Goal: Transaction & Acquisition: Purchase product/service

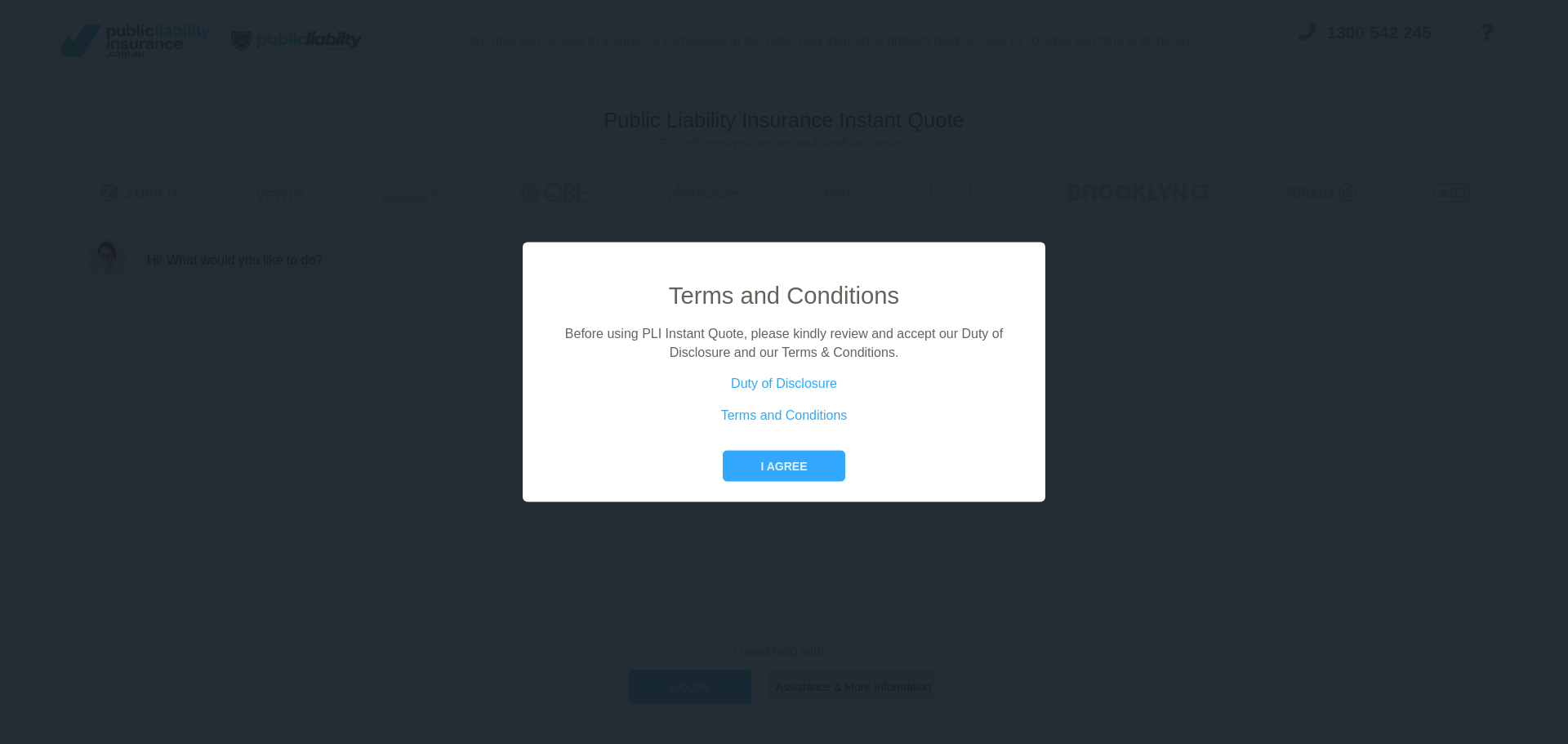
click at [808, 465] on button "I agree" at bounding box center [783, 467] width 121 height 31
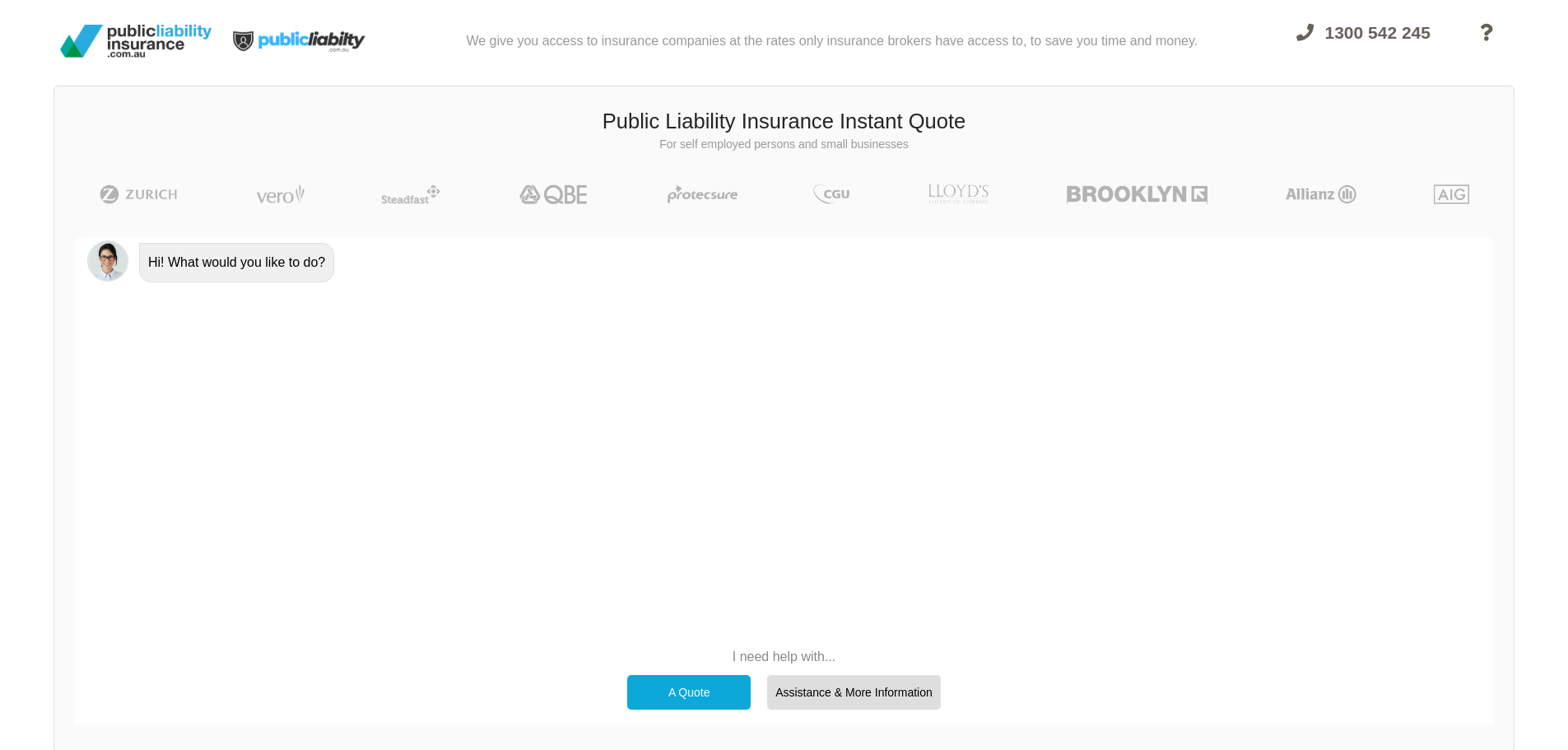
click at [663, 685] on div "A Quote" at bounding box center [689, 691] width 123 height 34
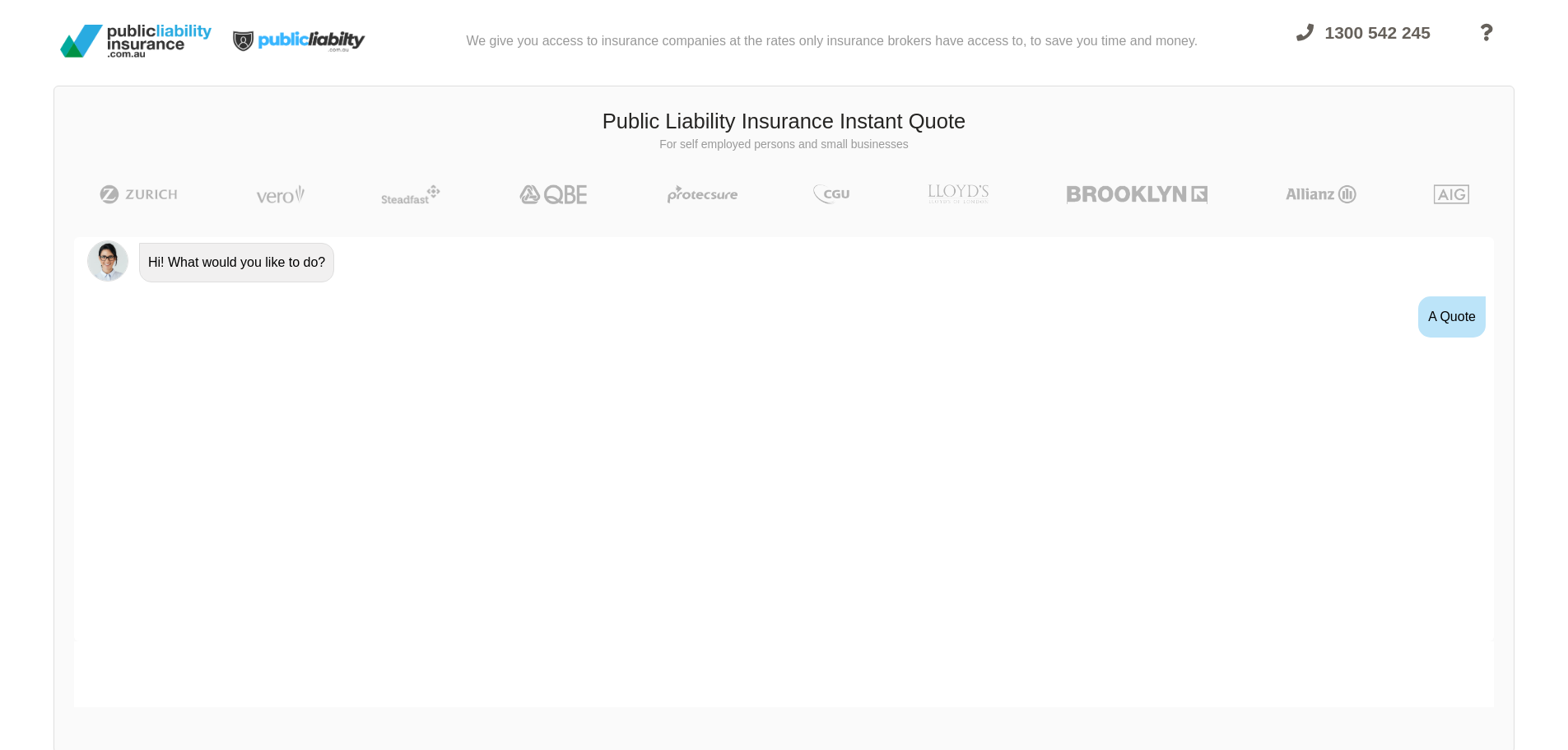
scroll to position [29, 0]
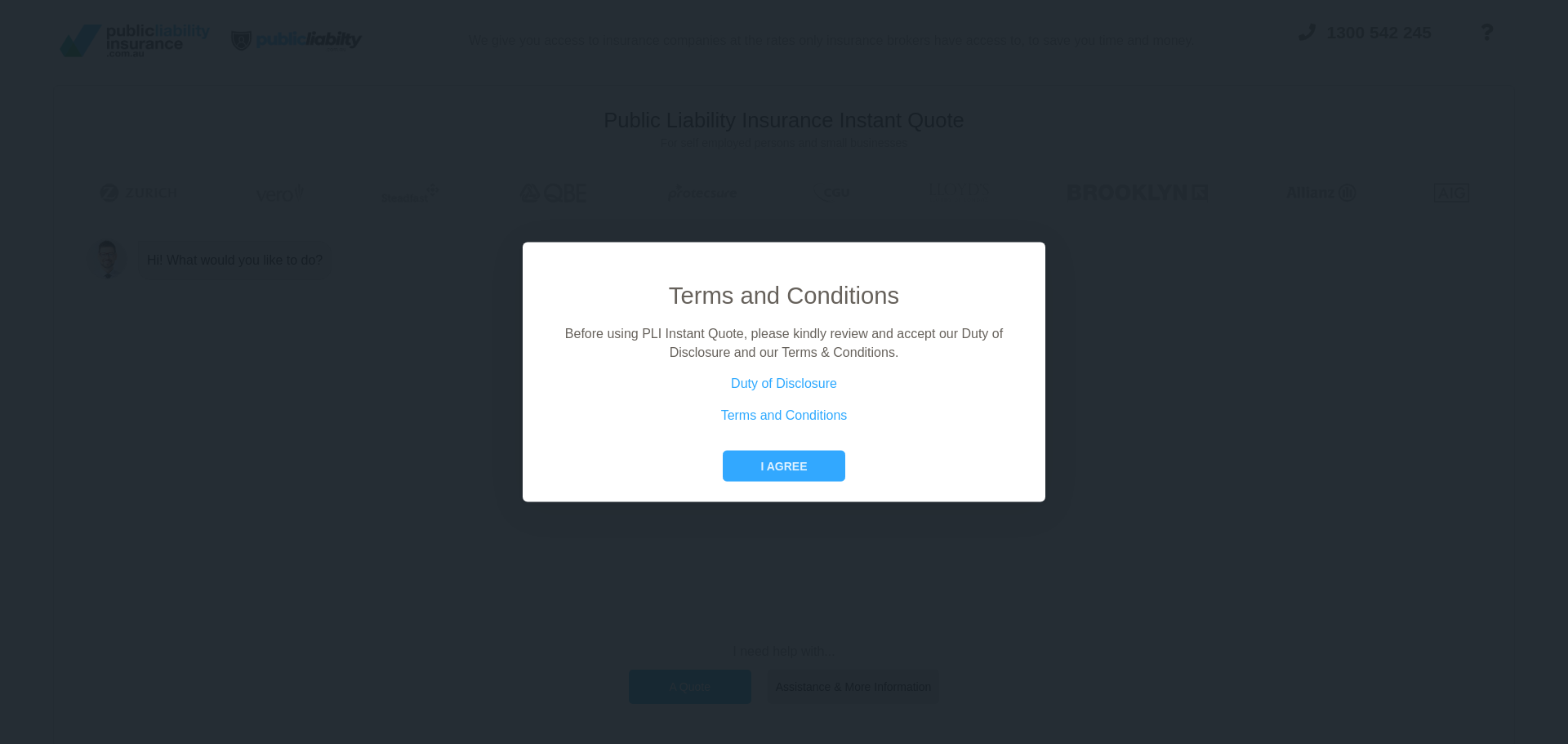
click at [812, 461] on button "I agree" at bounding box center [783, 467] width 121 height 31
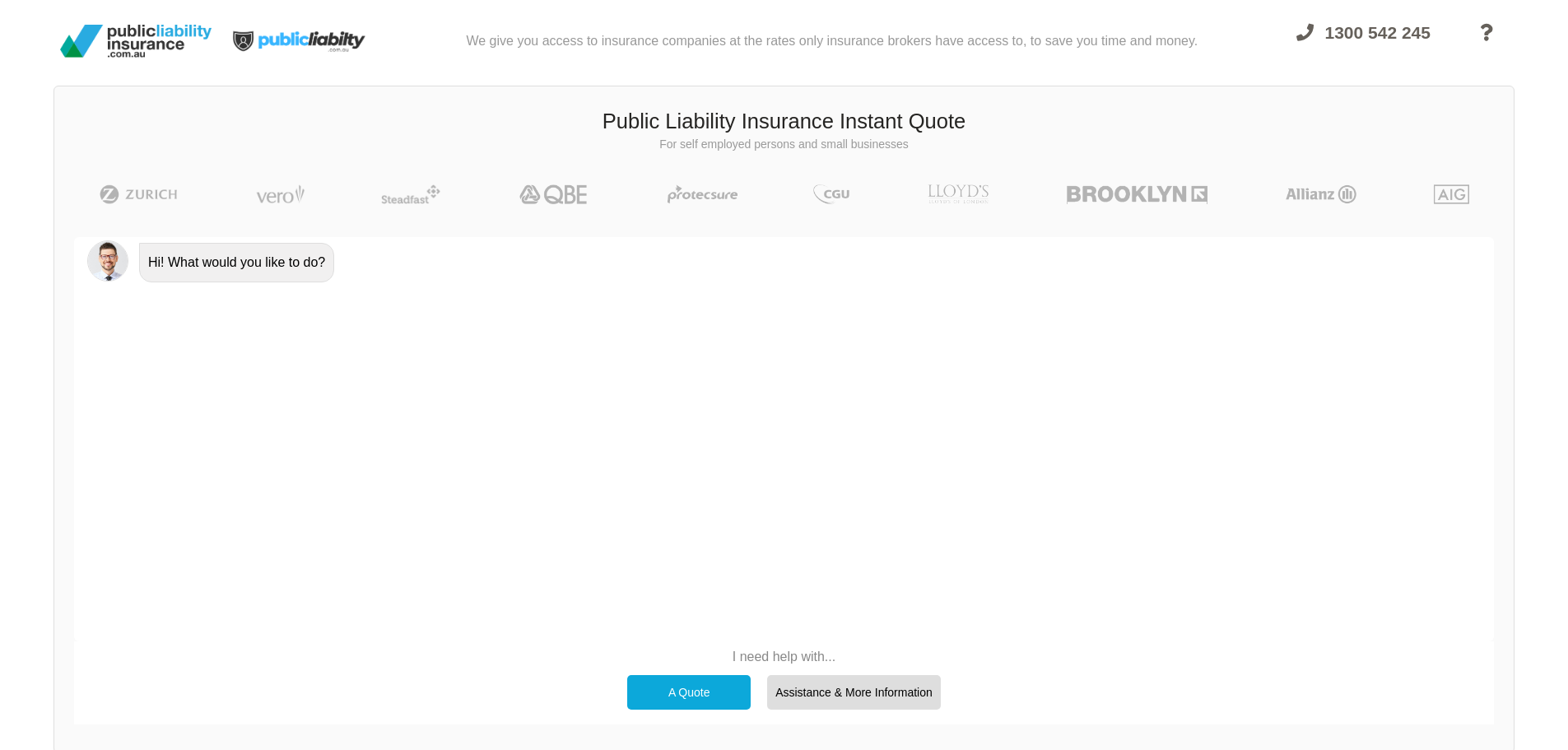
click at [684, 690] on div "A Quote" at bounding box center [689, 691] width 123 height 34
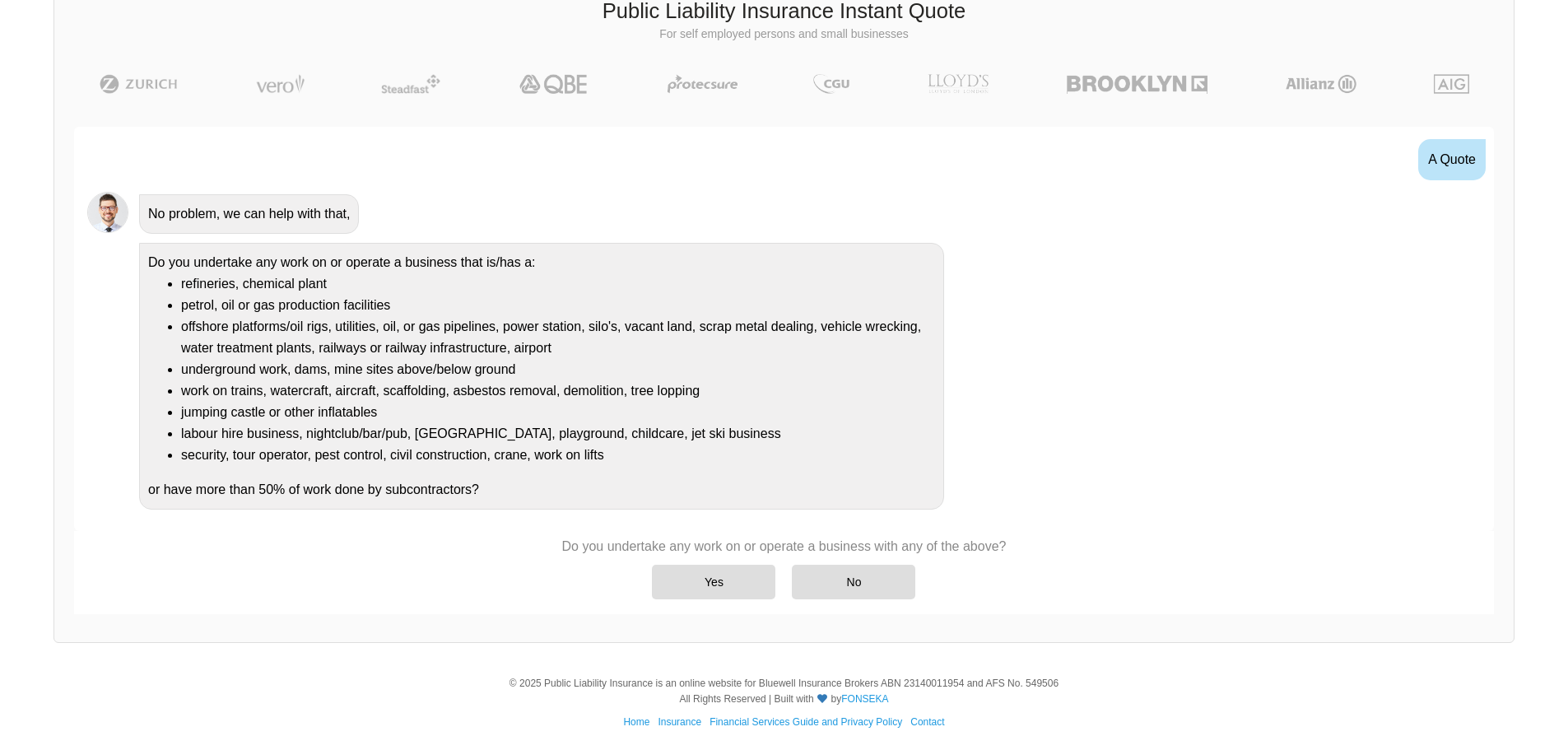
scroll to position [113, 0]
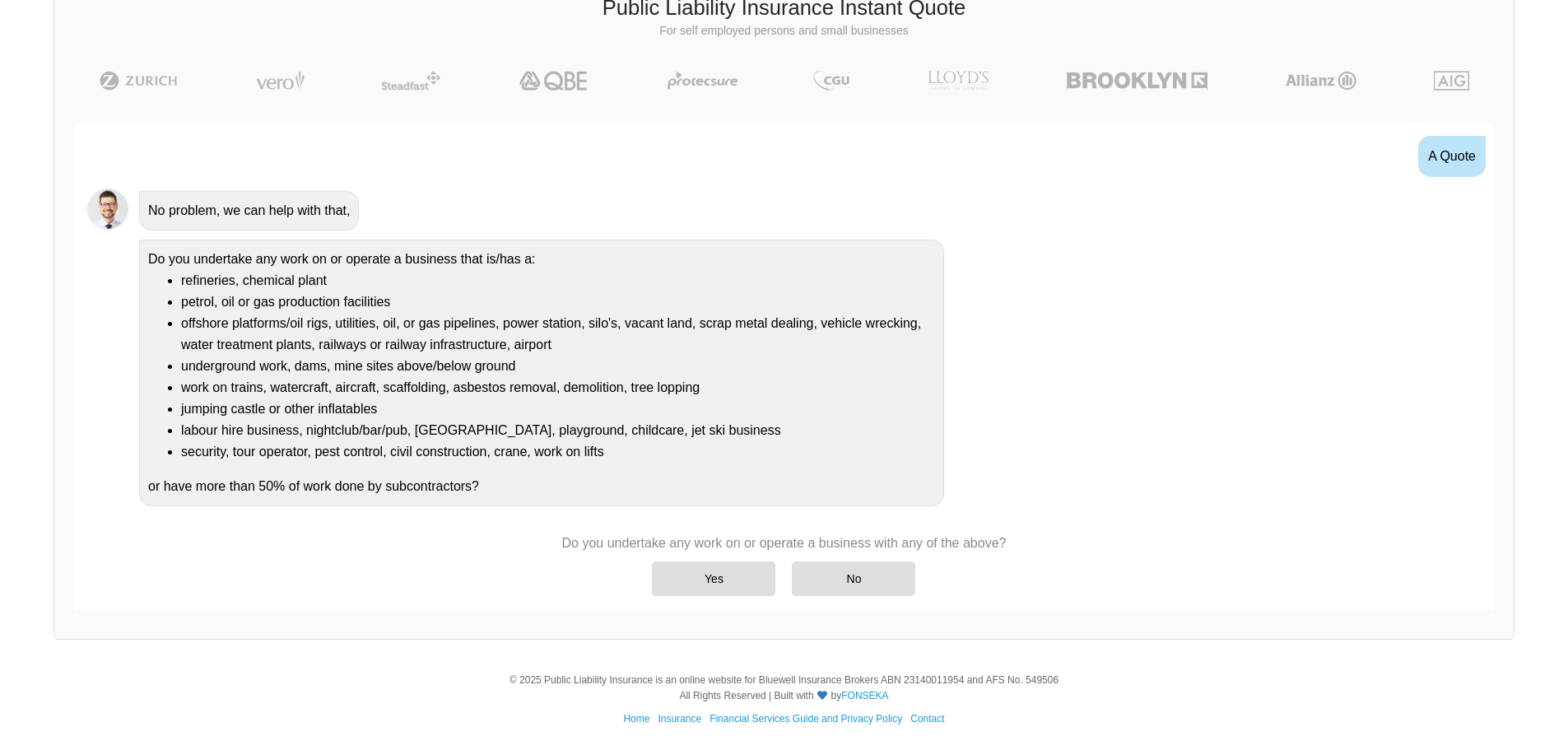
click at [850, 574] on div "No" at bounding box center [854, 578] width 123 height 34
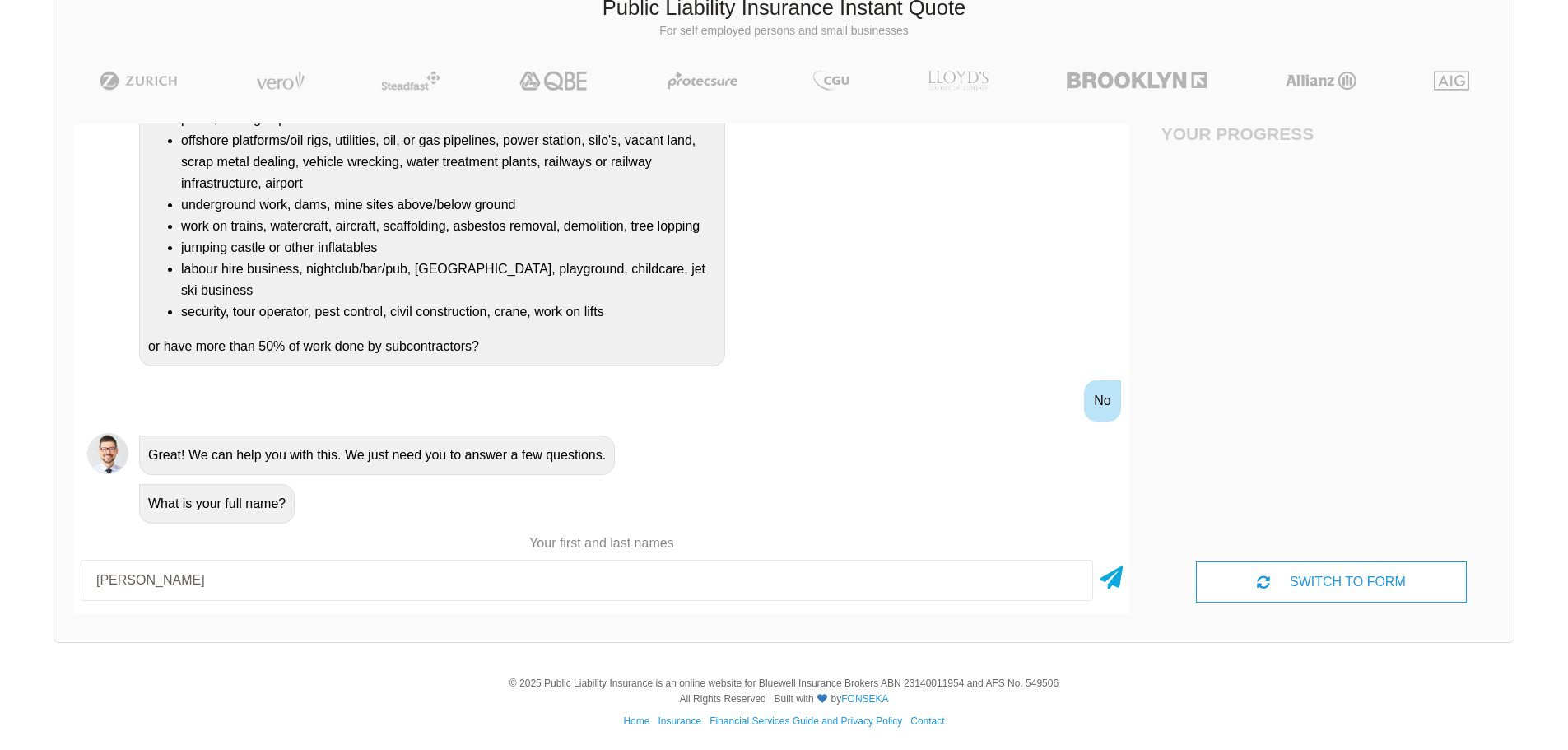
type input "John Peterson"
click at [1109, 586] on icon at bounding box center [1111, 574] width 23 height 29
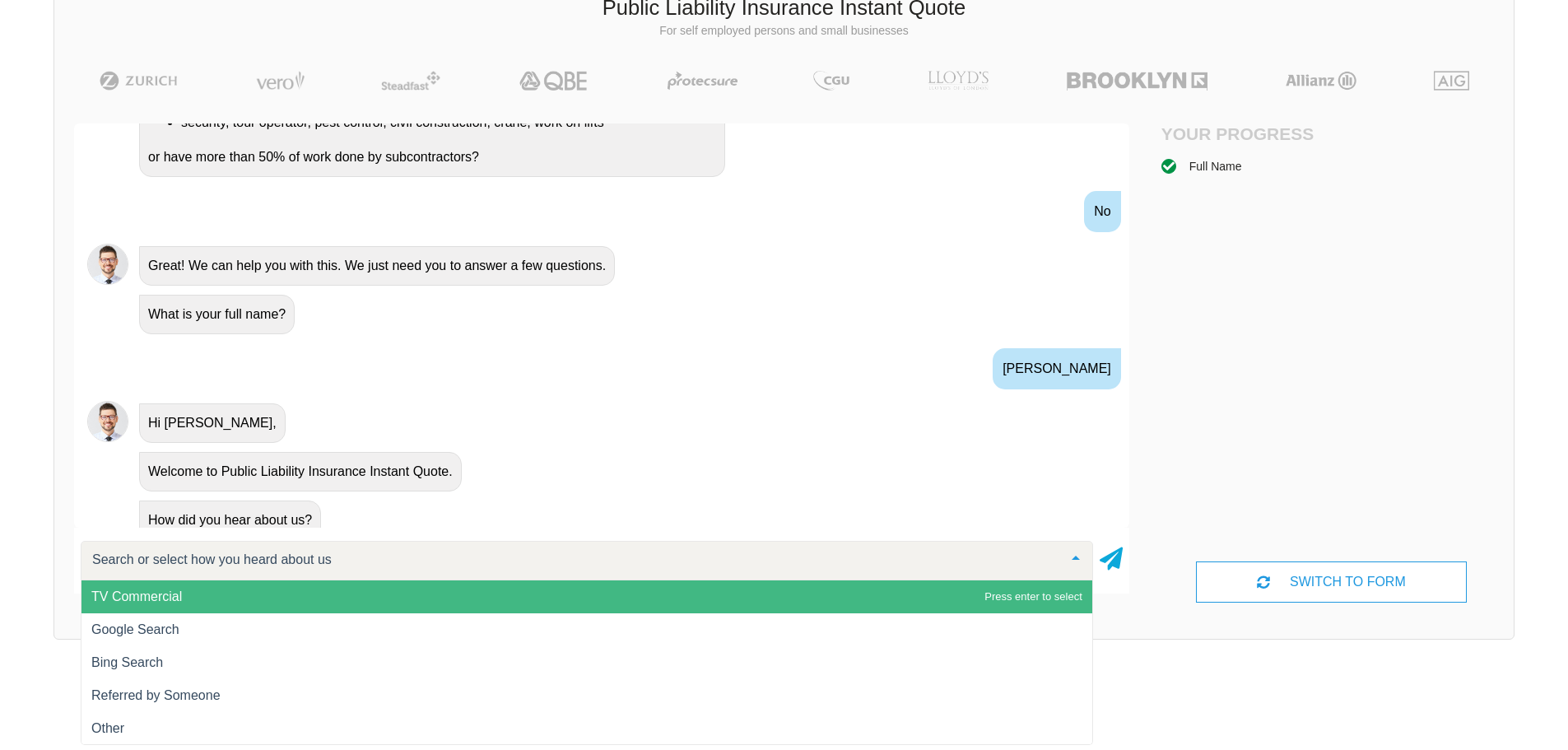
scroll to position [435, 0]
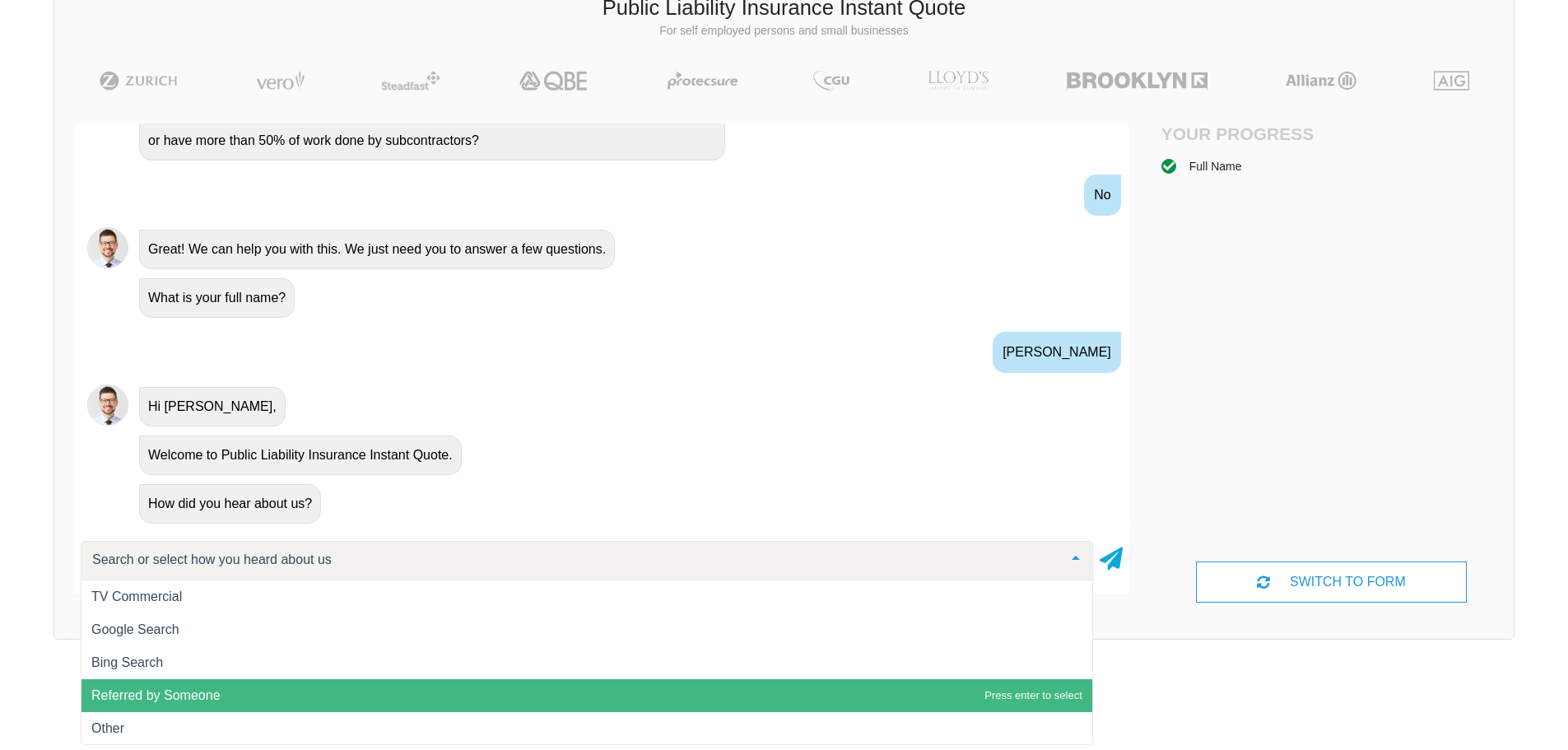
click at [522, 687] on span "Referred by Someone" at bounding box center [587, 695] width 1011 height 33
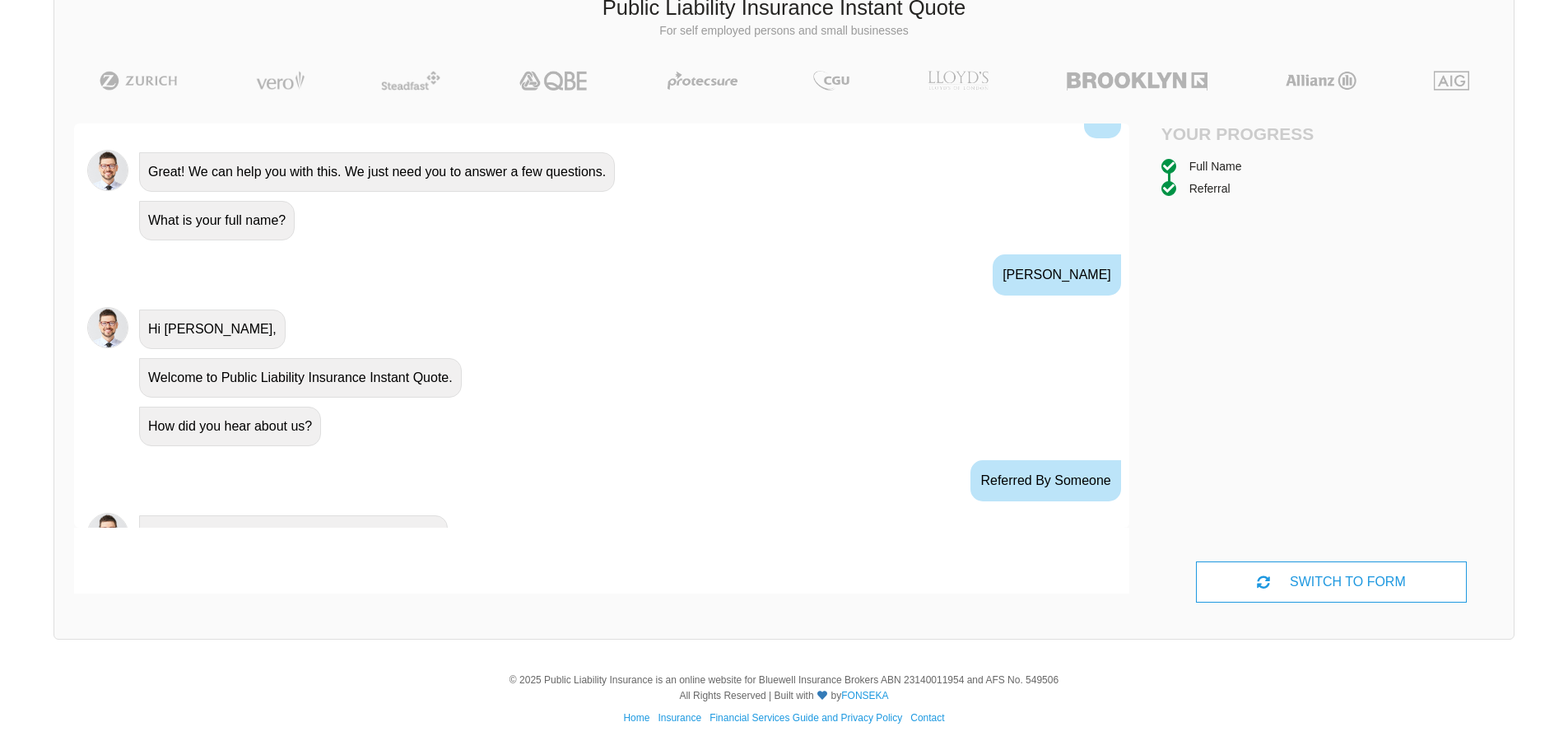
scroll to position [593, 0]
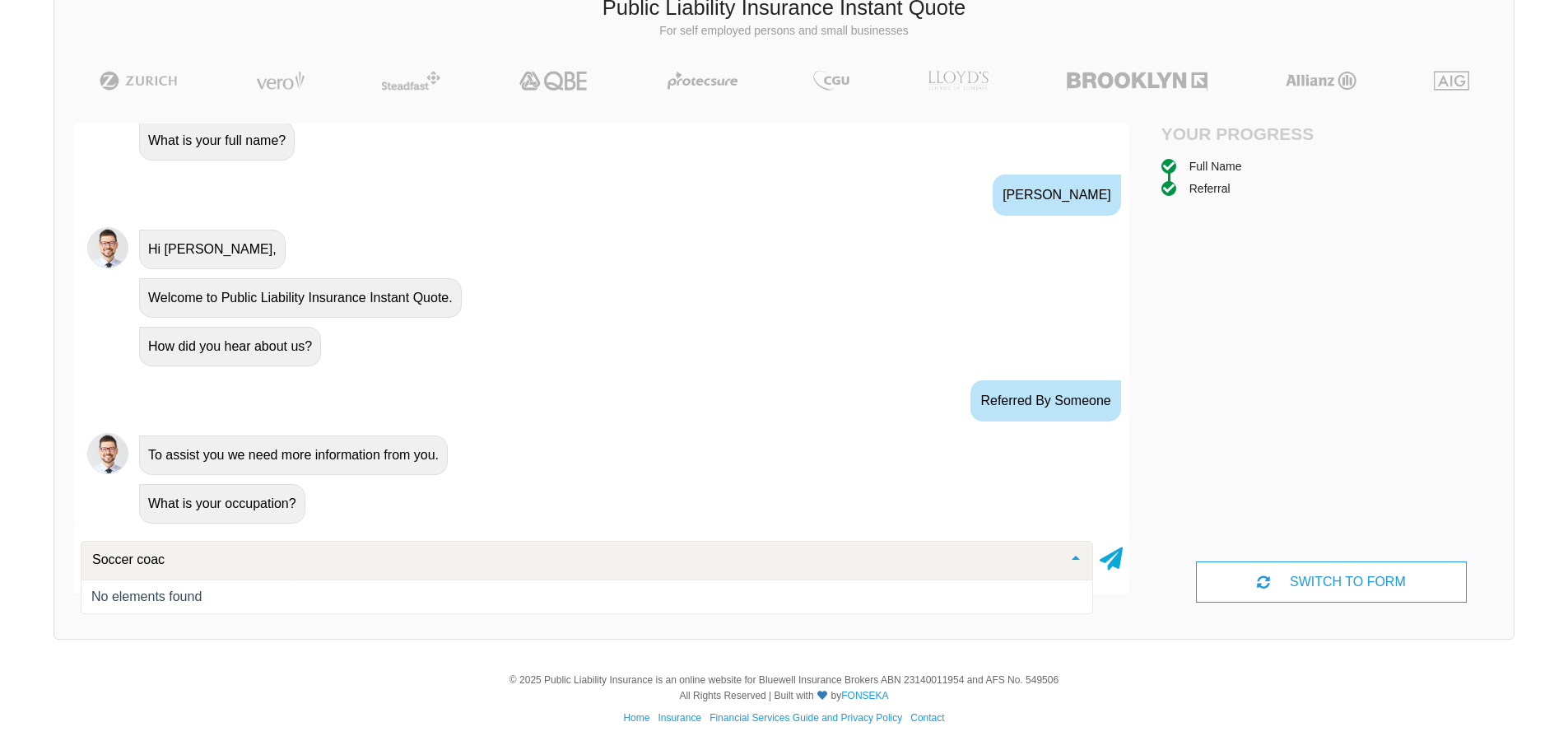
type input "Soccer coach"
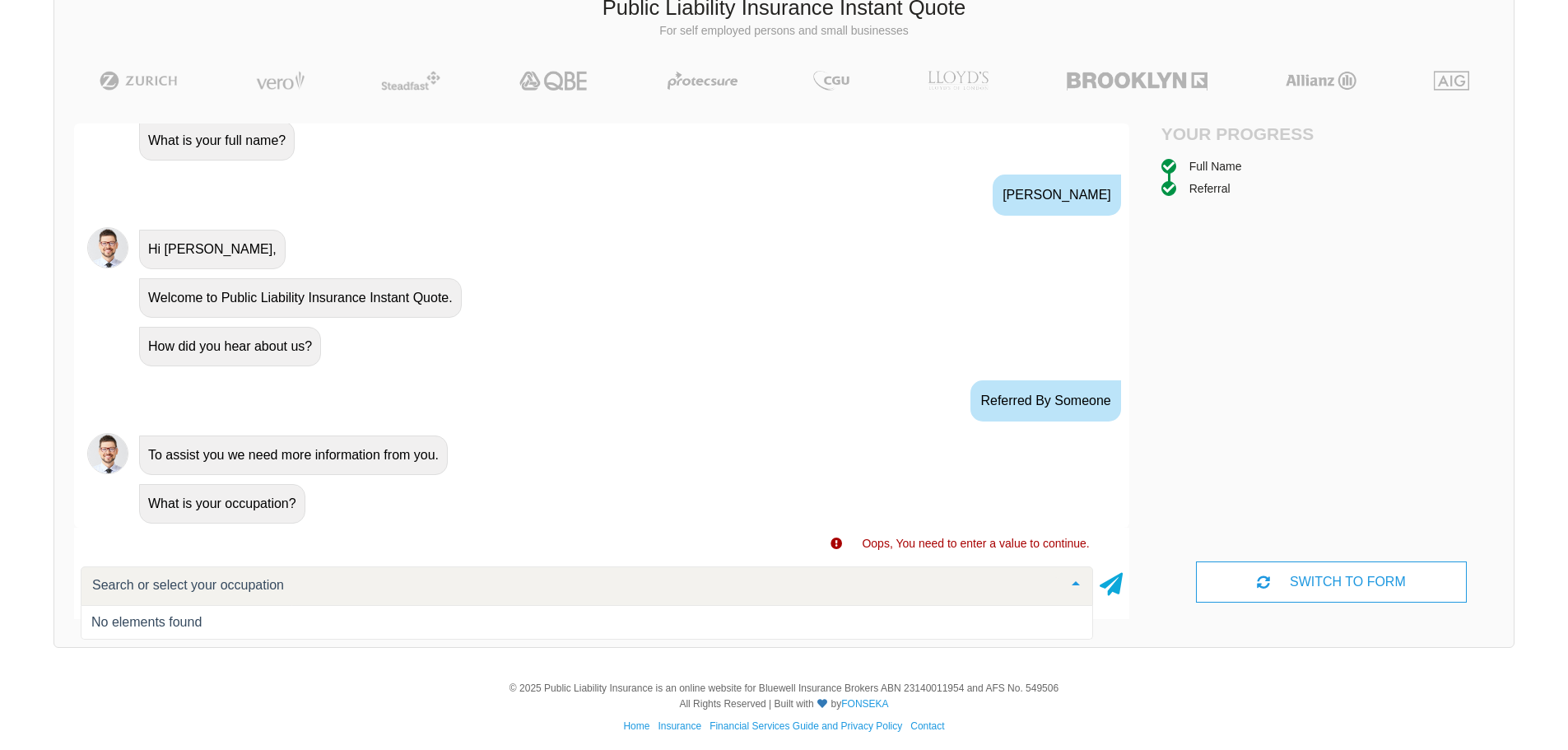
click at [1105, 582] on icon at bounding box center [1111, 581] width 23 height 29
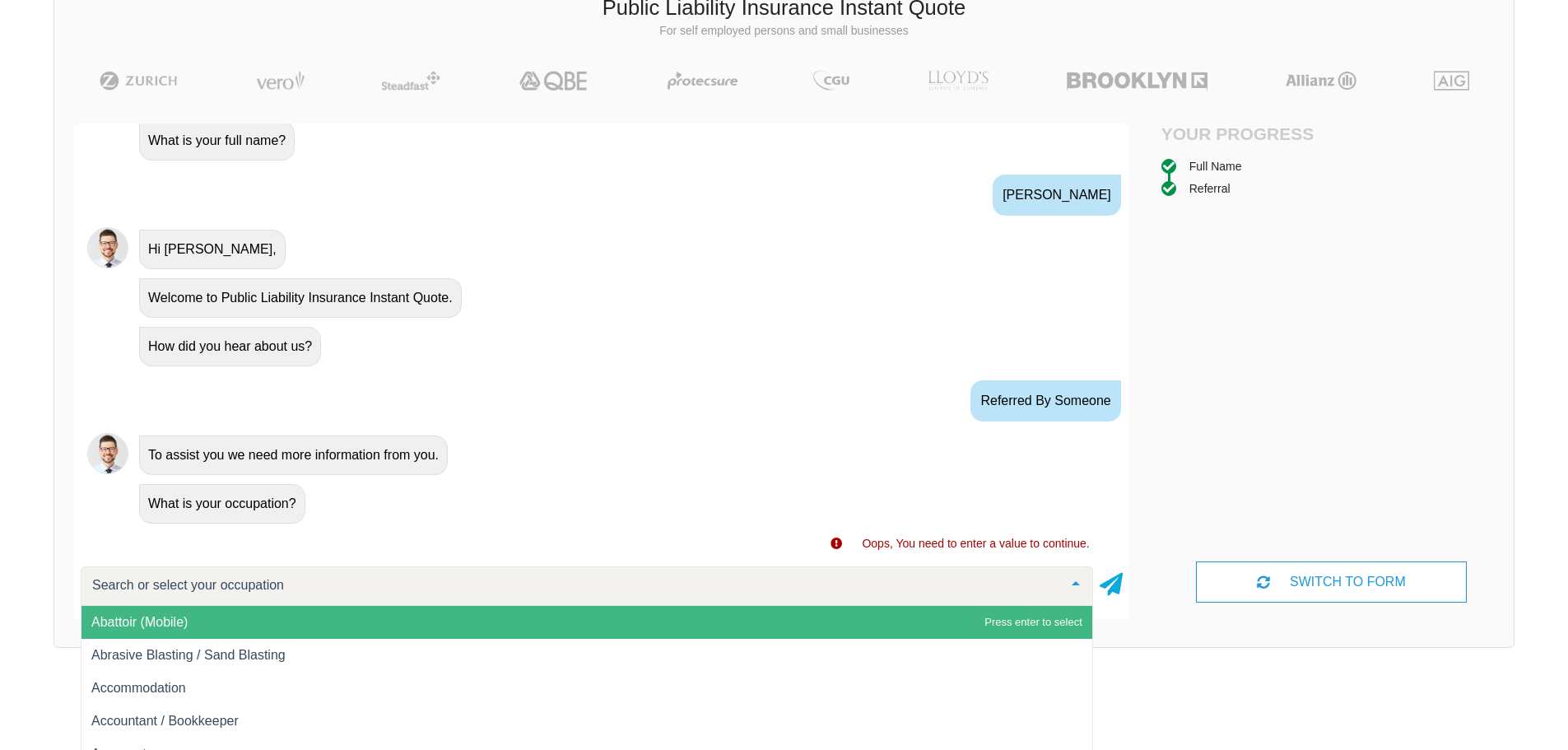
click at [429, 570] on div at bounding box center [586, 586] width 1012 height 39
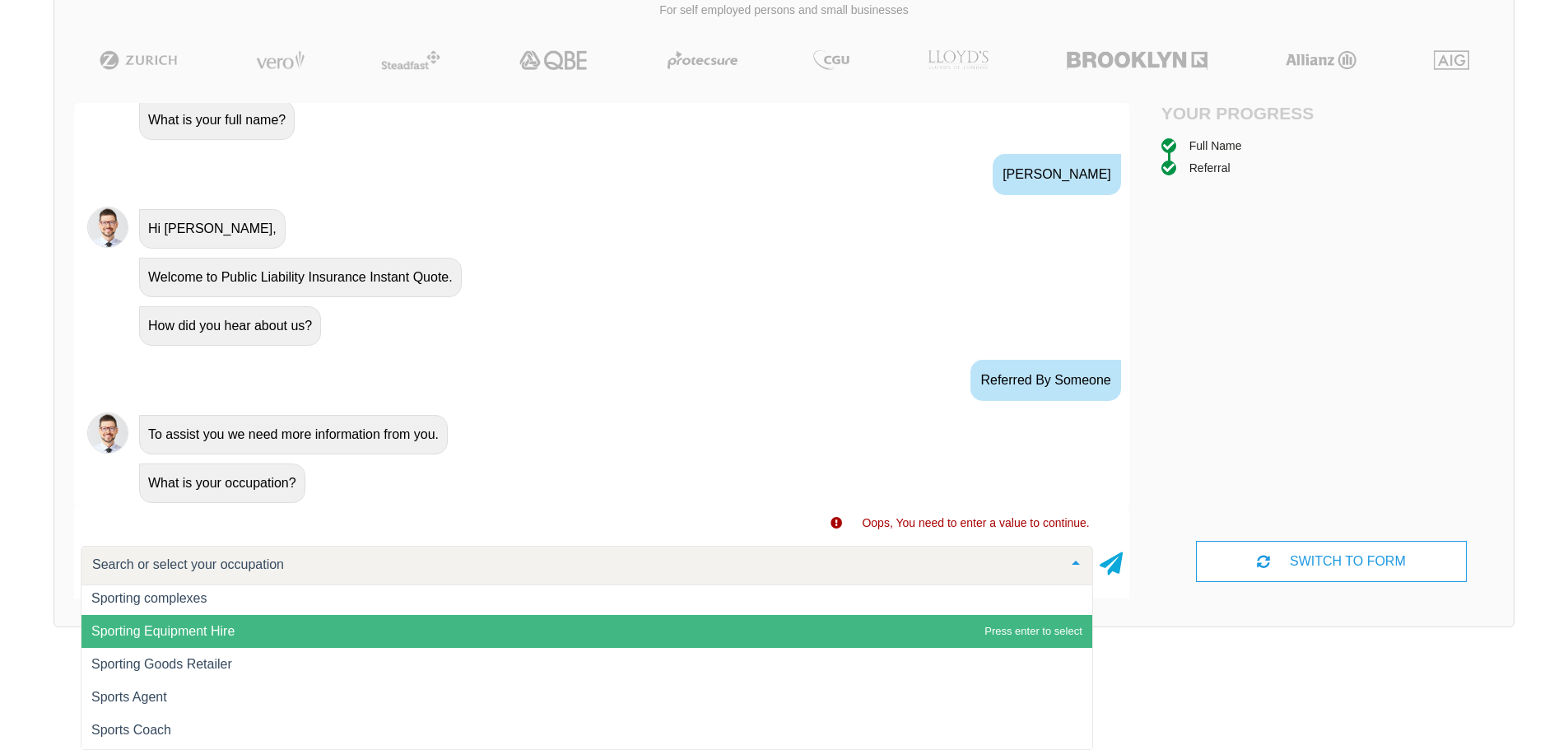
scroll to position [20903, 0]
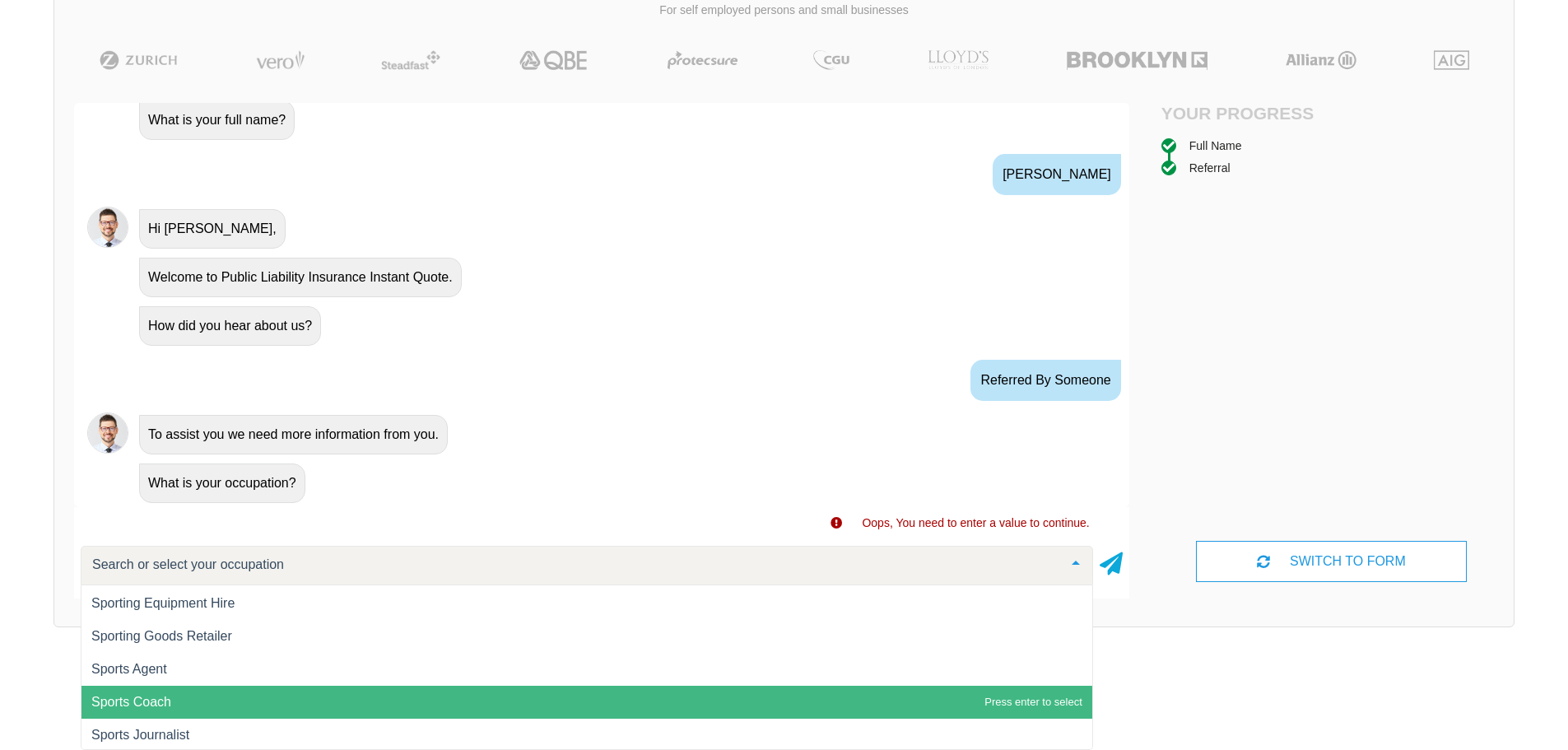
click at [429, 694] on span "Sports Coach" at bounding box center [587, 702] width 1011 height 33
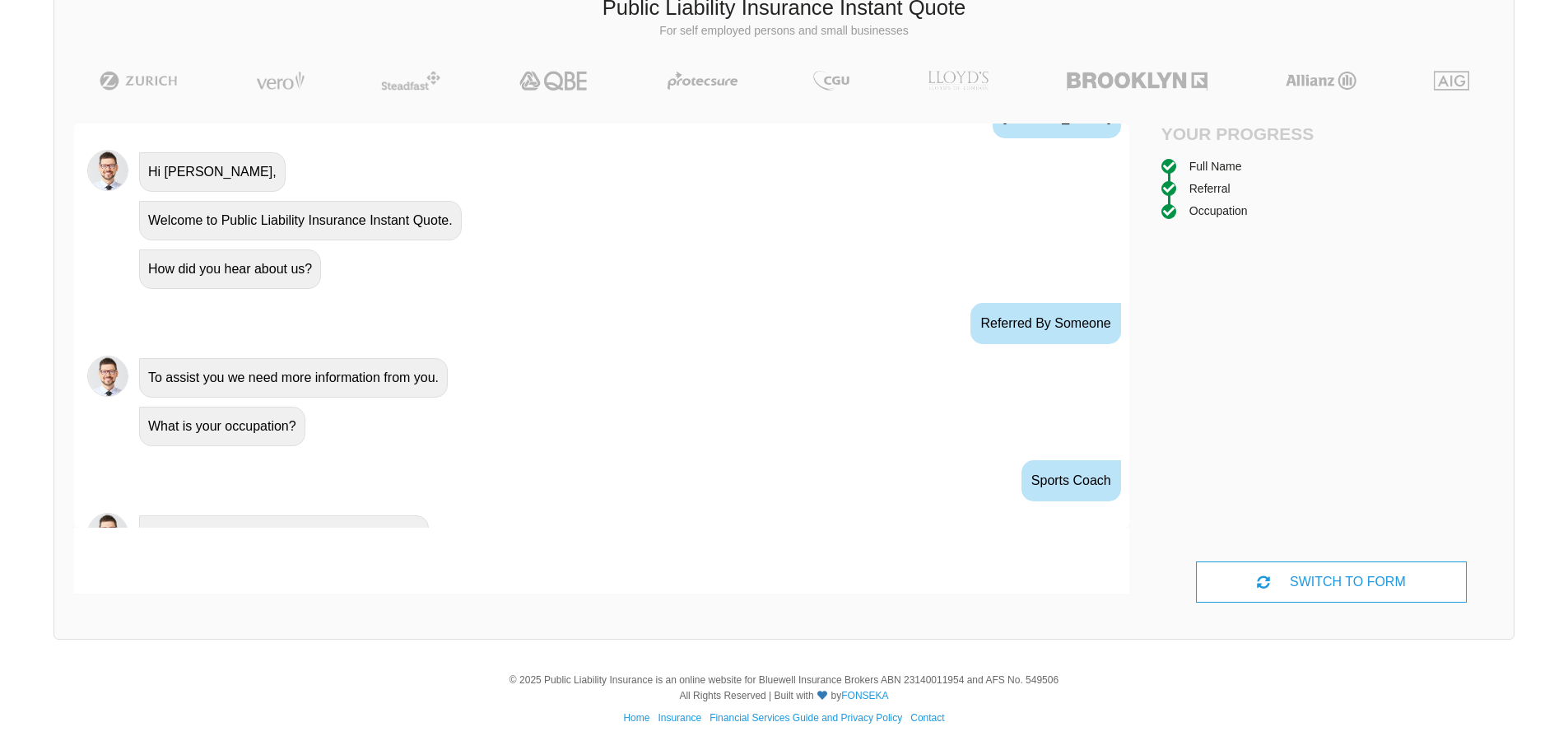
scroll to position [701, 0]
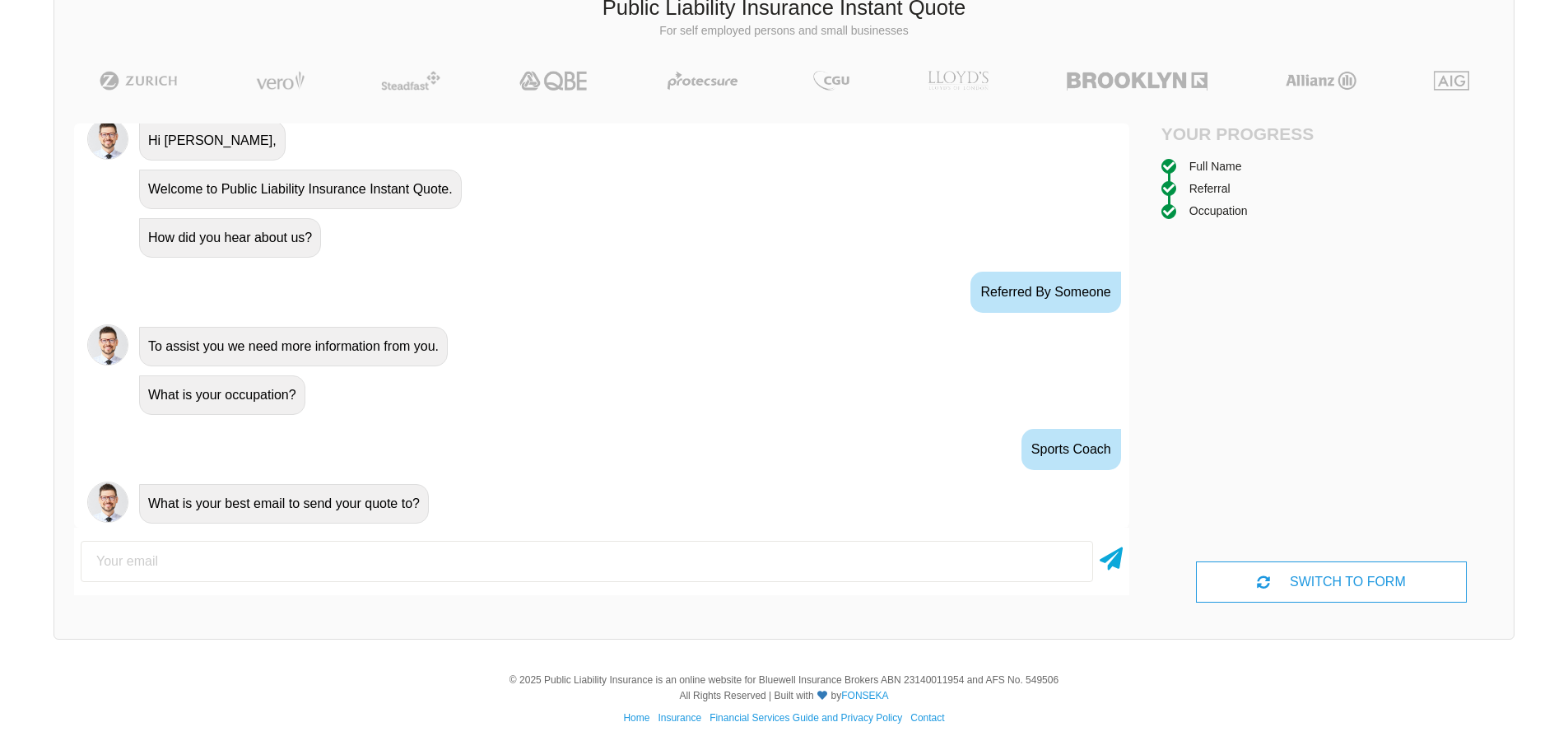
click at [384, 557] on input "email" at bounding box center [586, 561] width 1012 height 41
type input "damobrook17@gmail.com"
click at [1114, 569] on icon at bounding box center [1111, 555] width 23 height 29
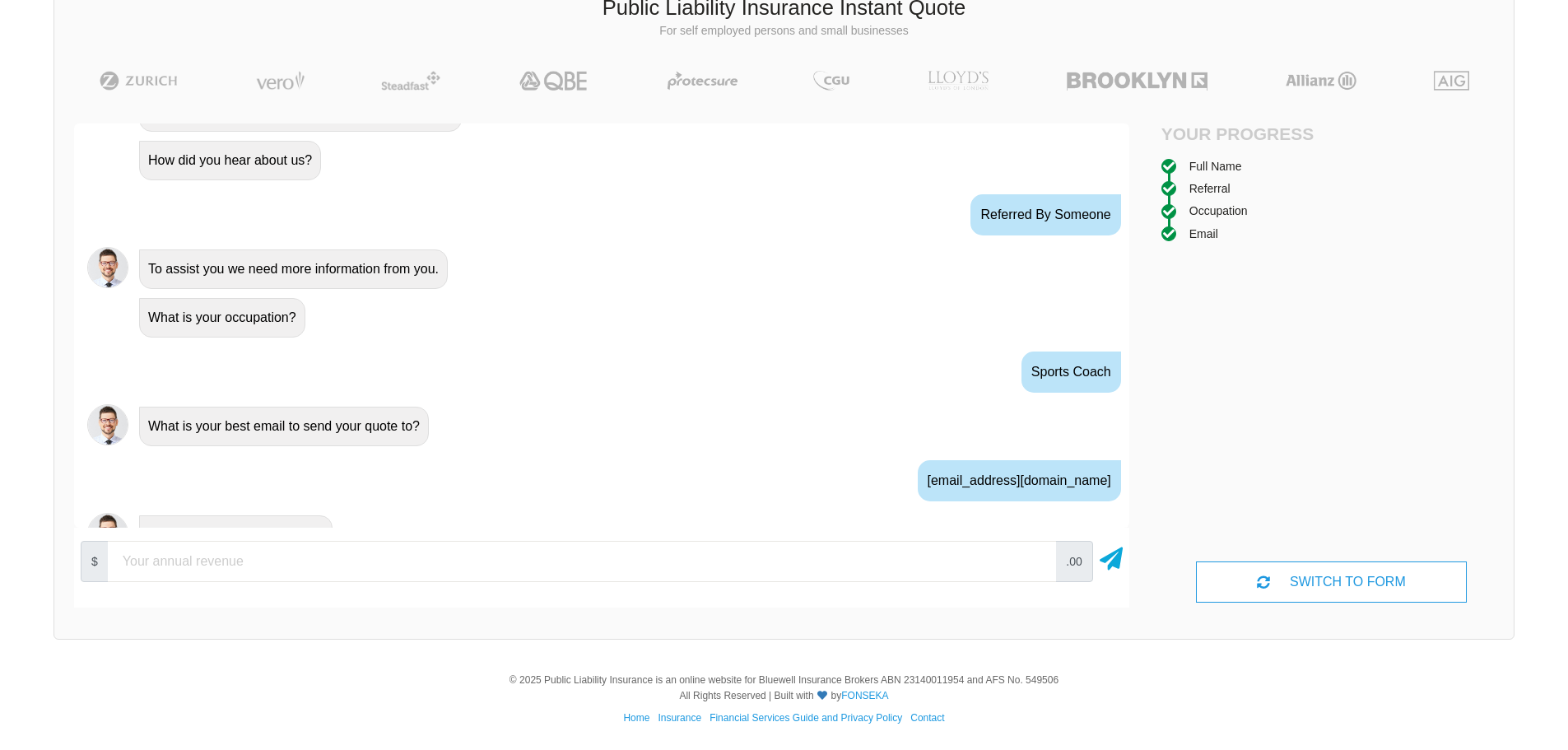
scroll to position [810, 0]
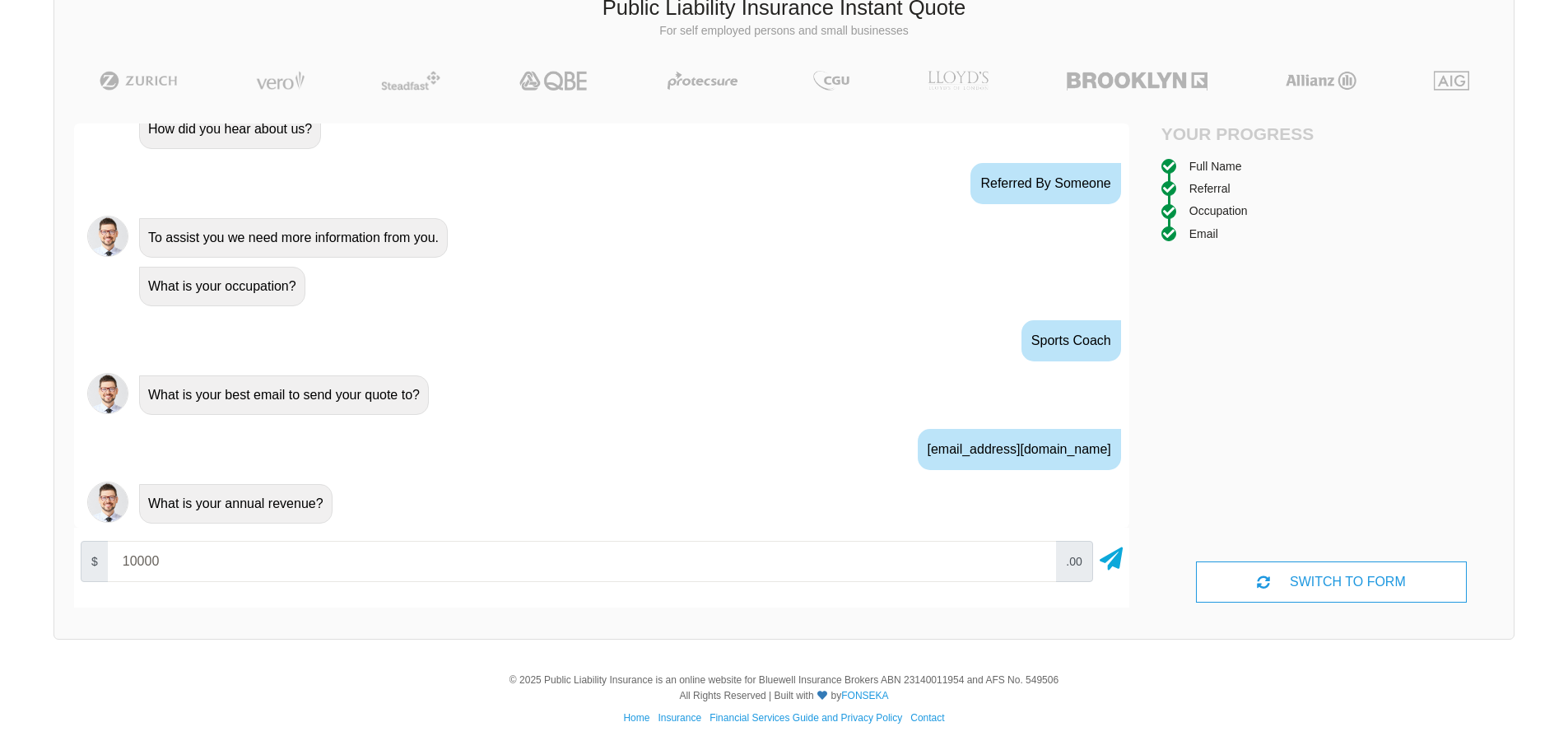
type input "10000"
click at [1116, 558] on icon at bounding box center [1111, 555] width 23 height 29
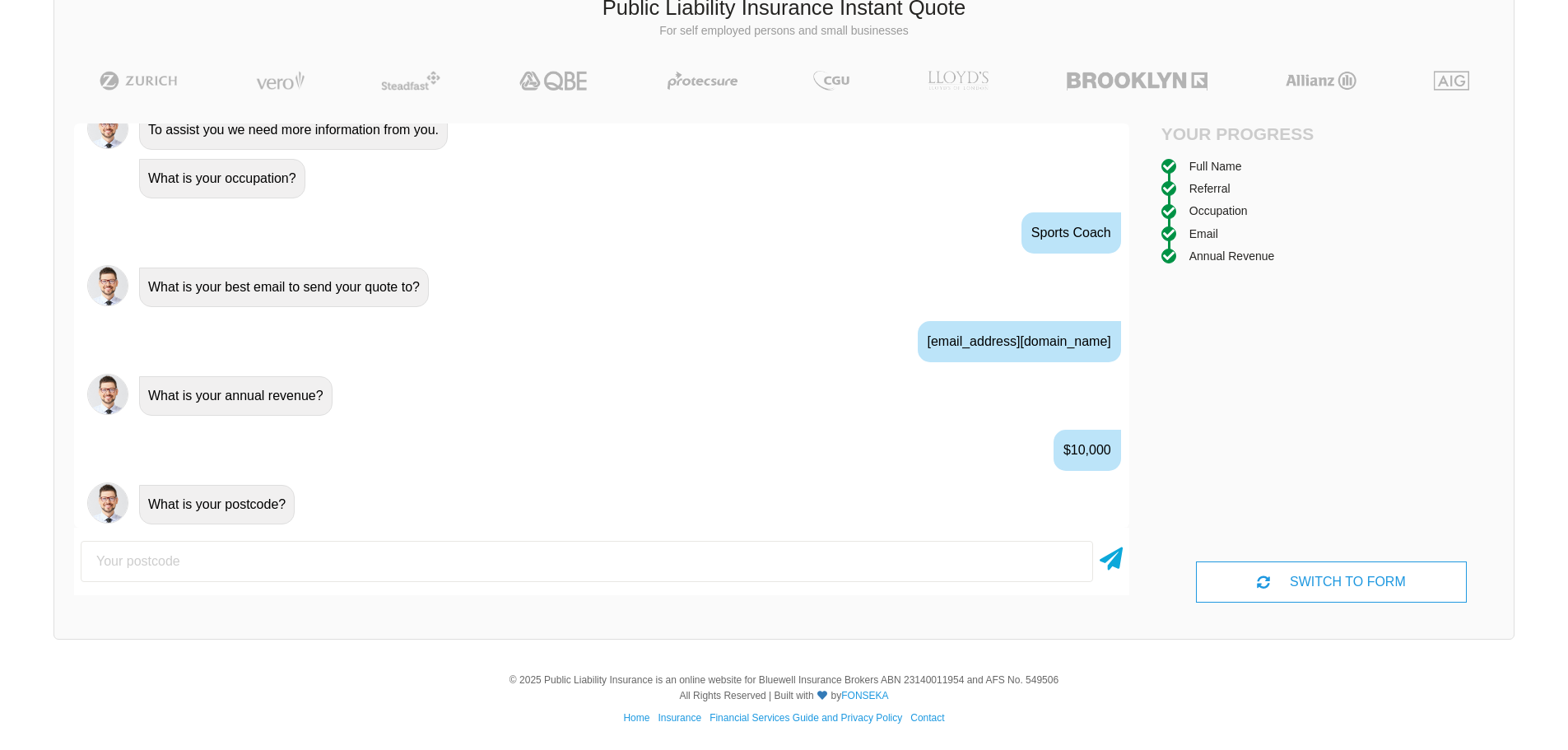
scroll to position [918, 0]
type input "5118"
click at [1104, 560] on icon at bounding box center [1111, 555] width 23 height 29
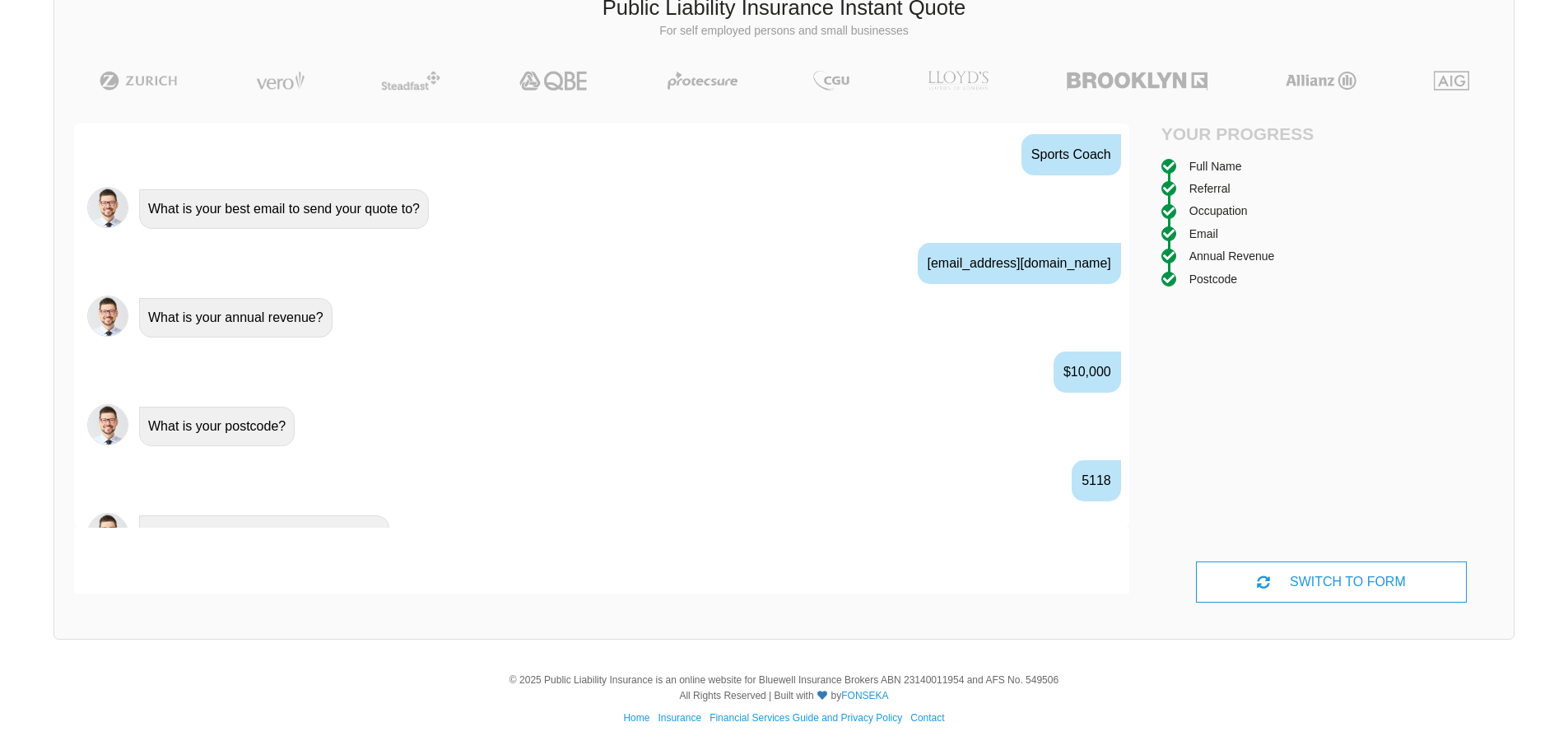
scroll to position [1027, 0]
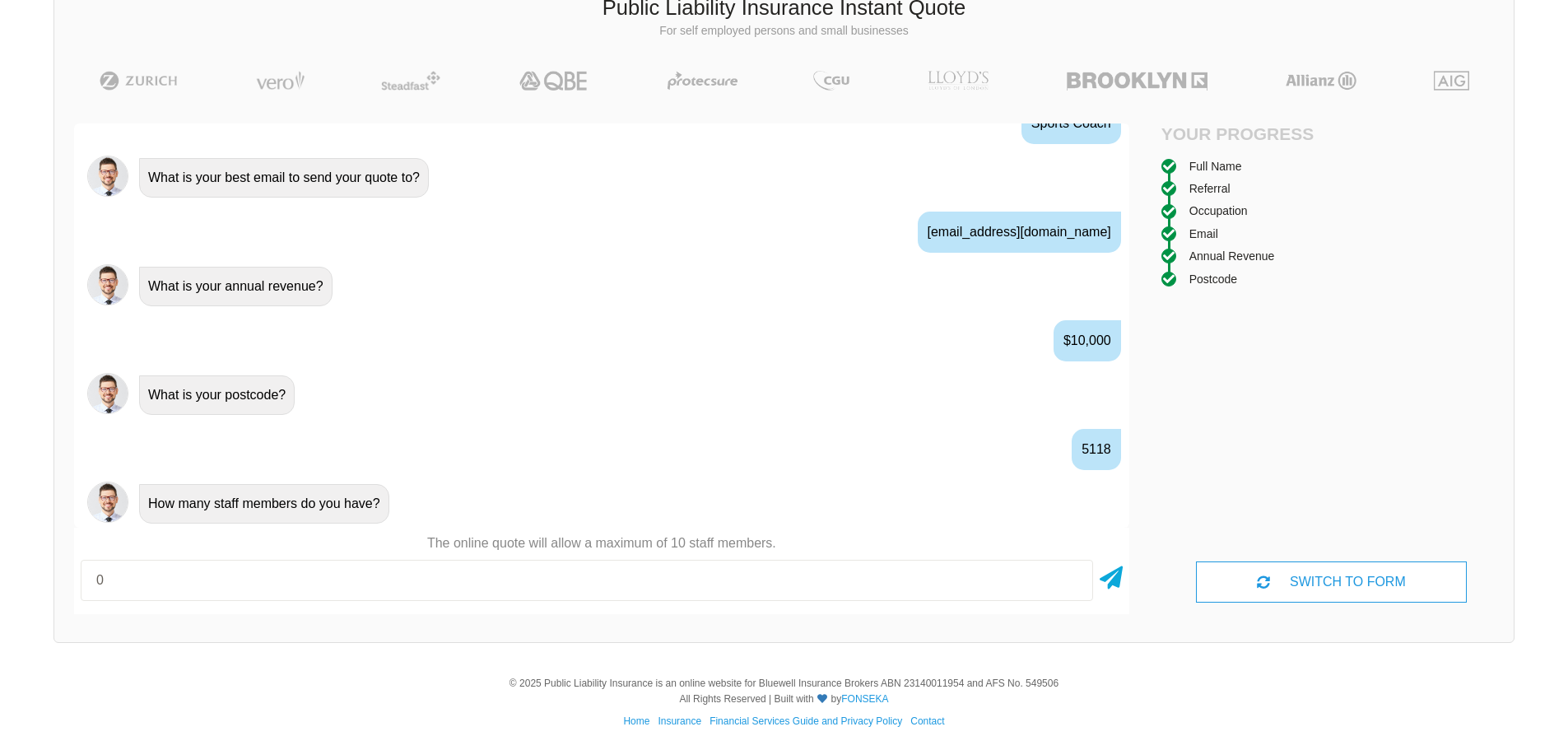
type input "0"
click at [1118, 575] on icon at bounding box center [1111, 574] width 23 height 29
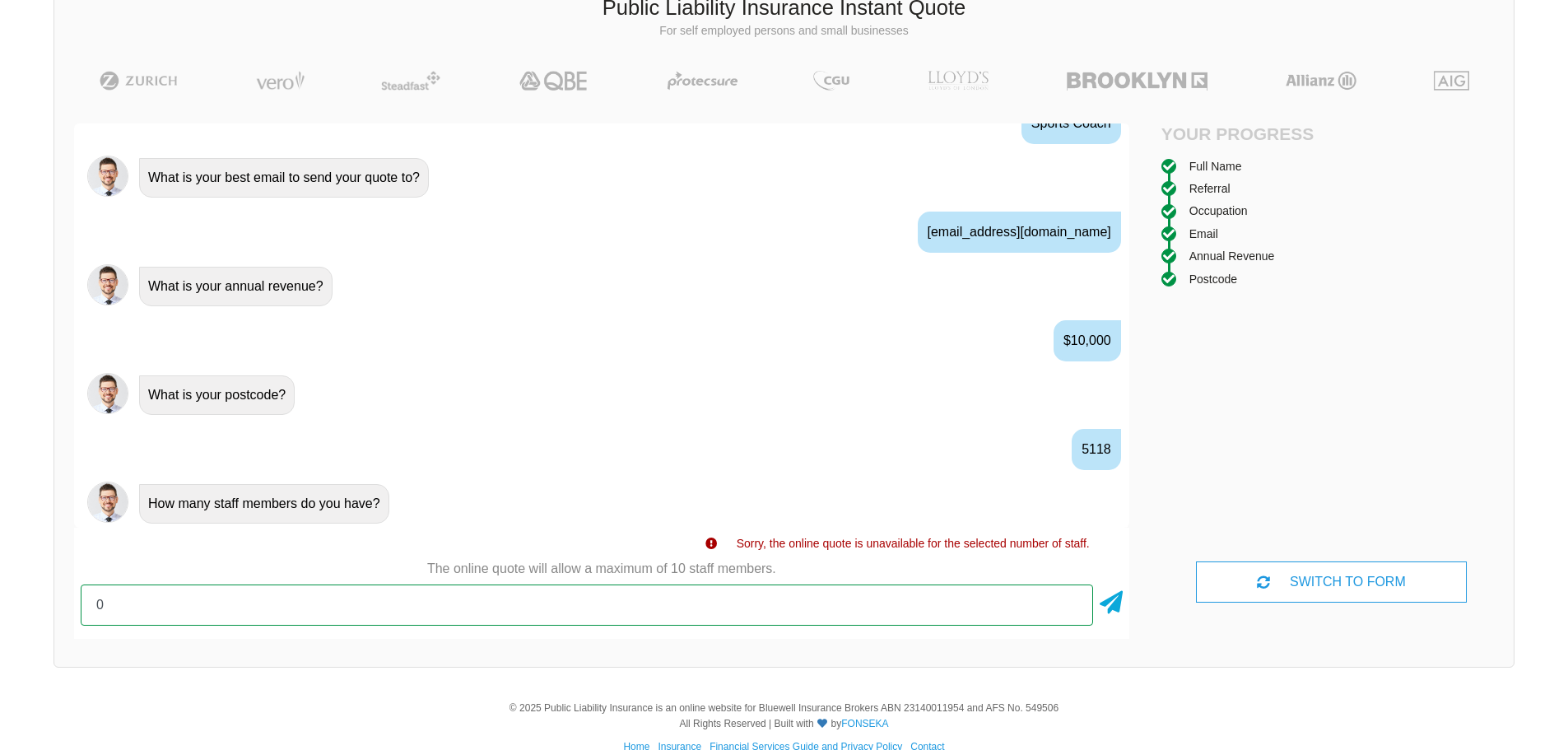
click at [914, 609] on input "0" at bounding box center [586, 605] width 1012 height 41
type input "1"
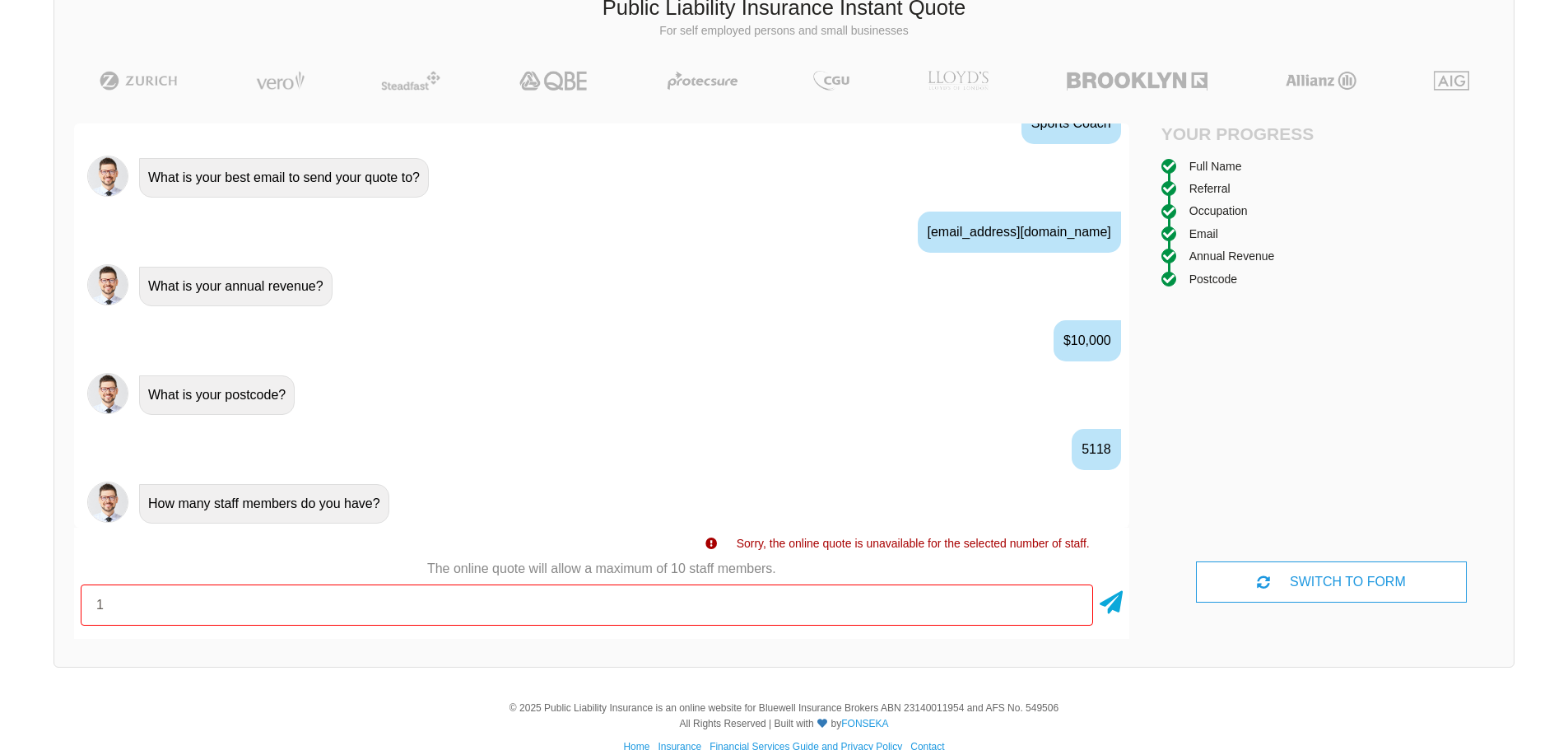
click at [1116, 604] on icon at bounding box center [1111, 599] width 23 height 29
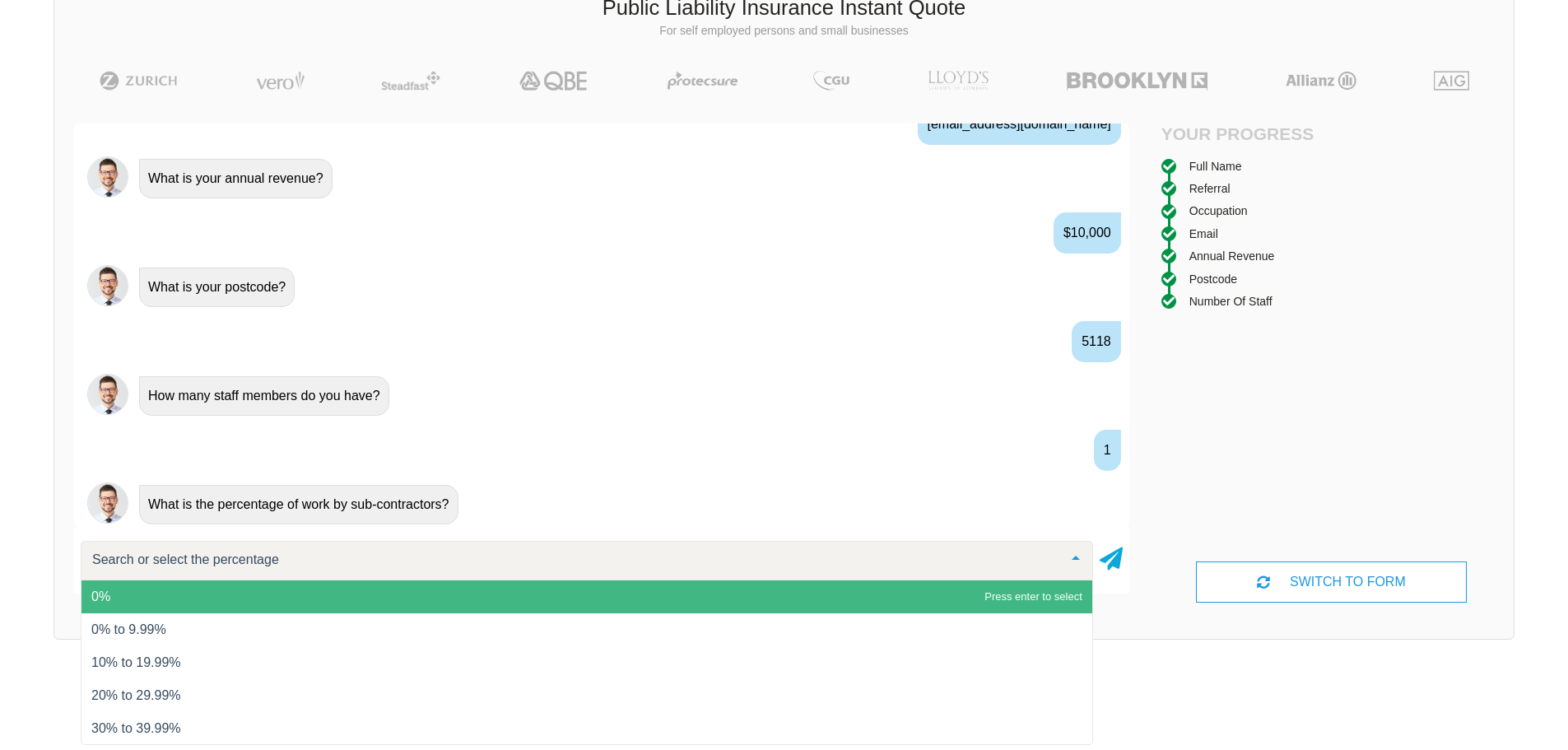
scroll to position [1136, 0]
click at [557, 603] on span "0%" at bounding box center [587, 596] width 1011 height 33
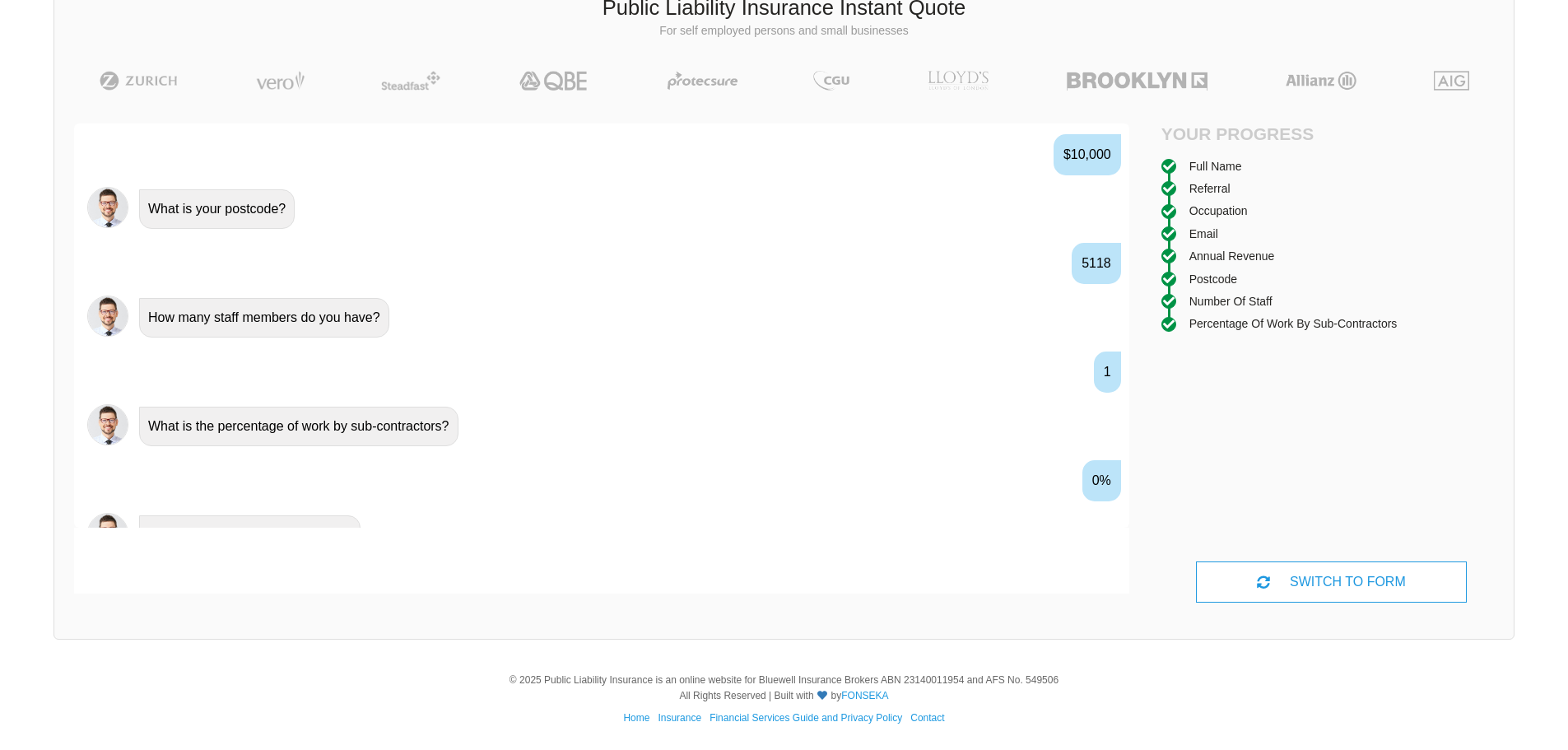
scroll to position [1245, 0]
